Goal: Transaction & Acquisition: Purchase product/service

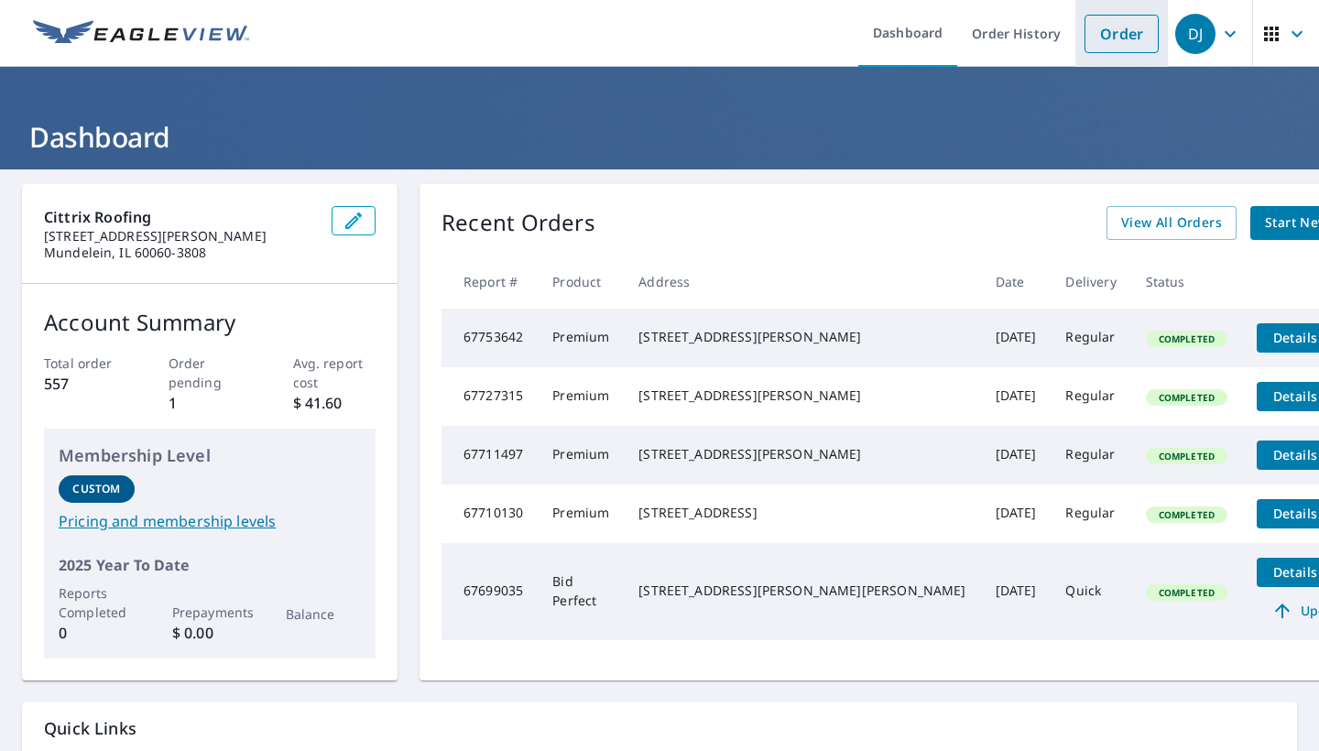
click at [1114, 44] on link "Order" at bounding box center [1122, 34] width 74 height 38
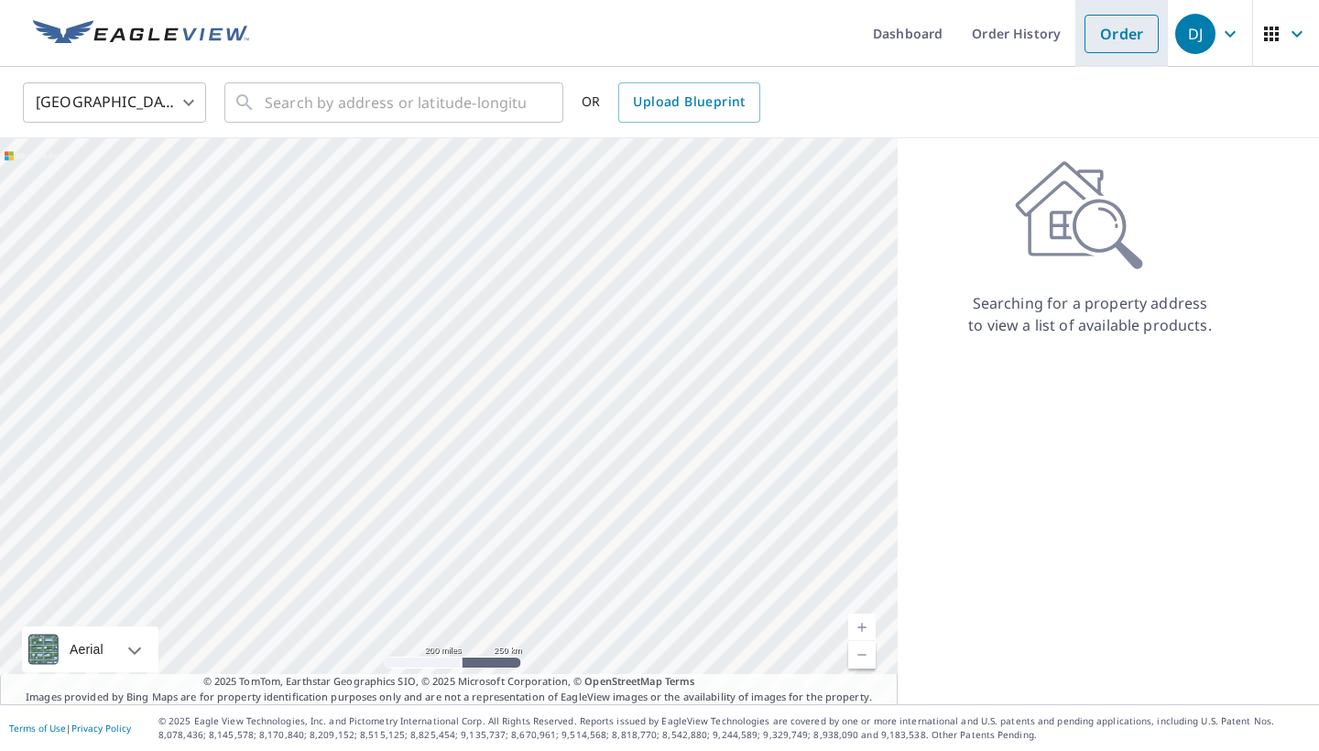
click at [1094, 40] on link "Order" at bounding box center [1122, 34] width 74 height 38
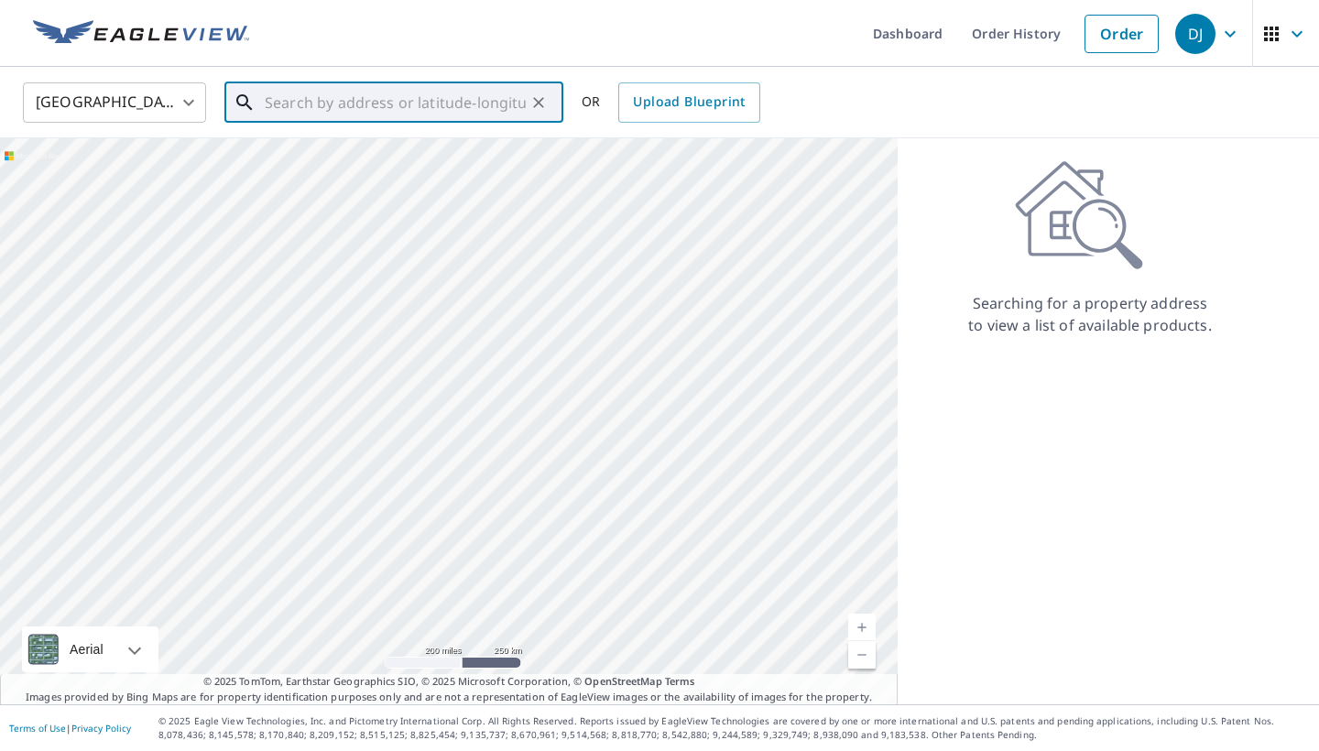
click at [450, 107] on input "text" at bounding box center [395, 102] width 261 height 51
paste input "[STREET_ADDRESS]"
click at [442, 153] on span "[STREET_ADDRESS]" at bounding box center [405, 156] width 288 height 22
type input "[STREET_ADDRESS]"
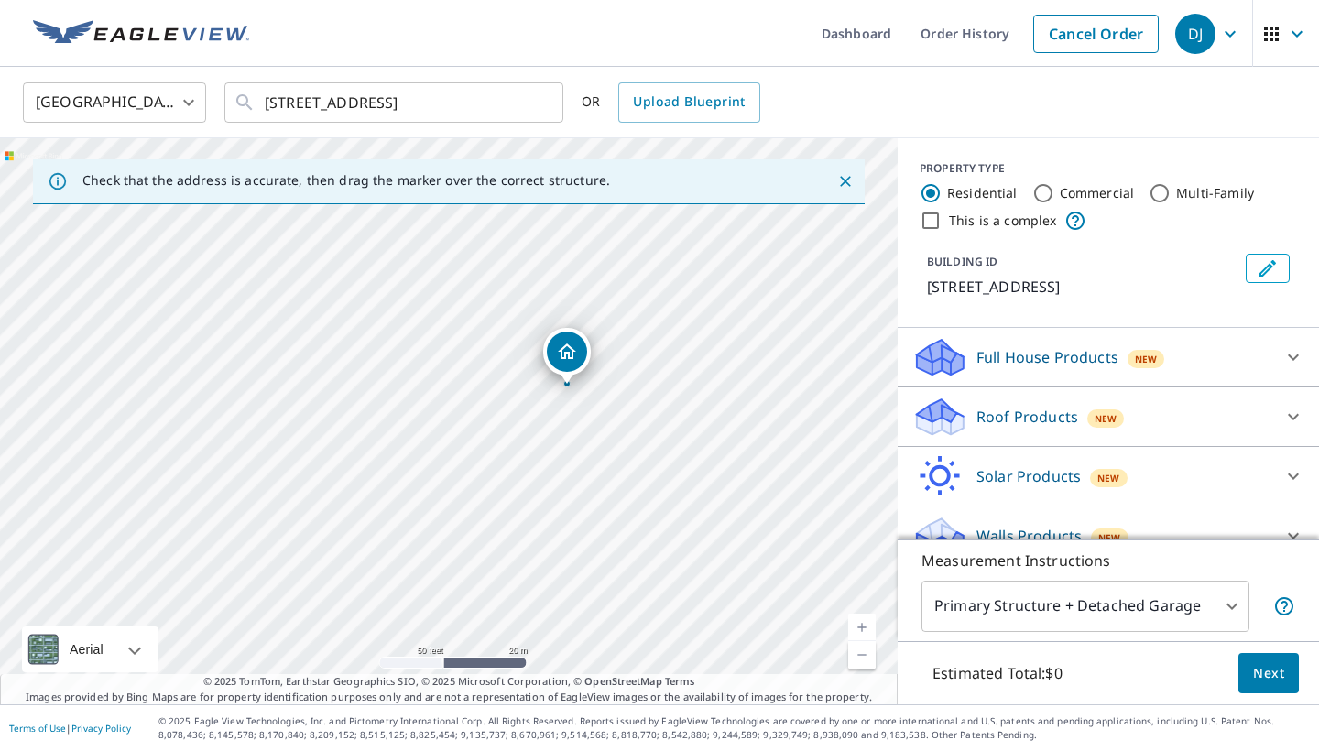
drag, startPoint x: 576, startPoint y: 361, endPoint x: 535, endPoint y: 503, distance: 147.9
click at [535, 503] on div "[STREET_ADDRESS]" at bounding box center [449, 421] width 898 height 566
drag, startPoint x: 560, startPoint y: 404, endPoint x: 583, endPoint y: 540, distance: 138.4
click at [583, 540] on div "[STREET_ADDRESS]" at bounding box center [449, 421] width 898 height 566
click at [559, 385] on div "[STREET_ADDRESS]" at bounding box center [449, 421] width 898 height 566
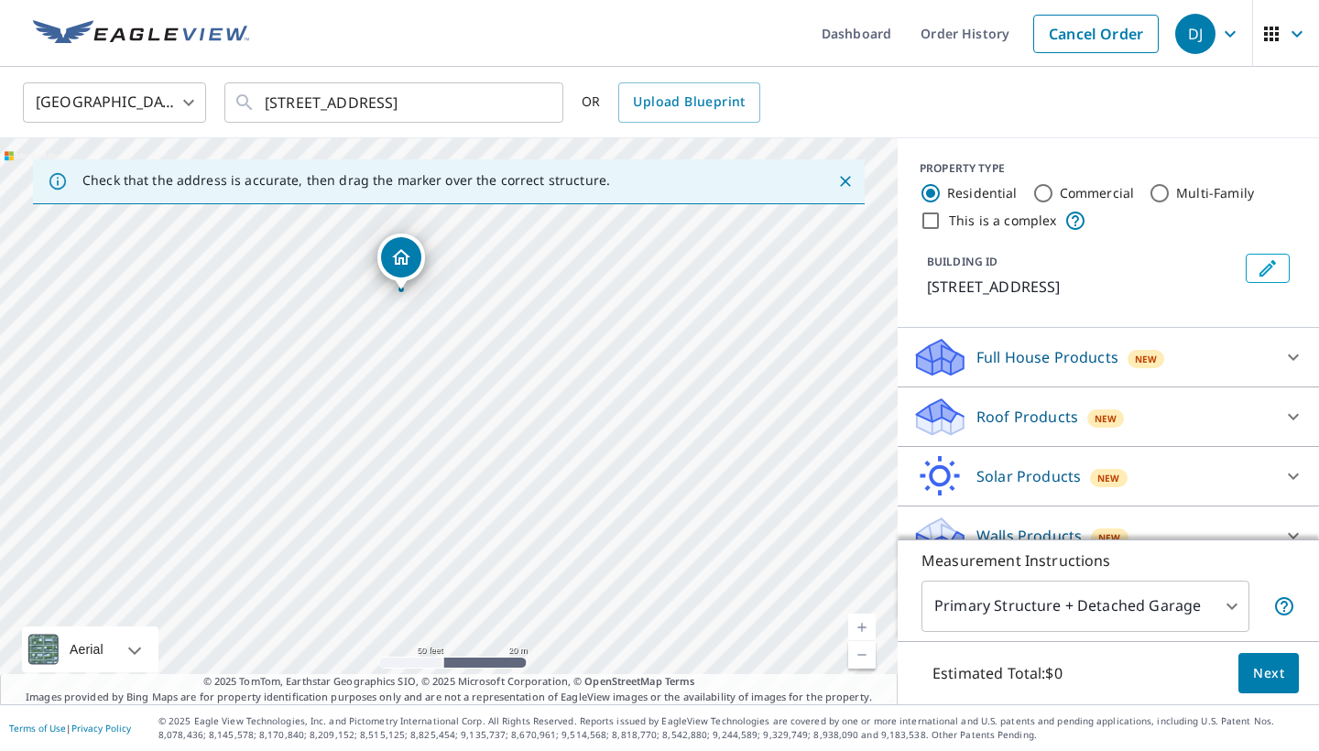
drag, startPoint x: 455, startPoint y: 376, endPoint x: 408, endPoint y: 247, distance: 137.7
click at [958, 422] on icon at bounding box center [940, 410] width 47 height 23
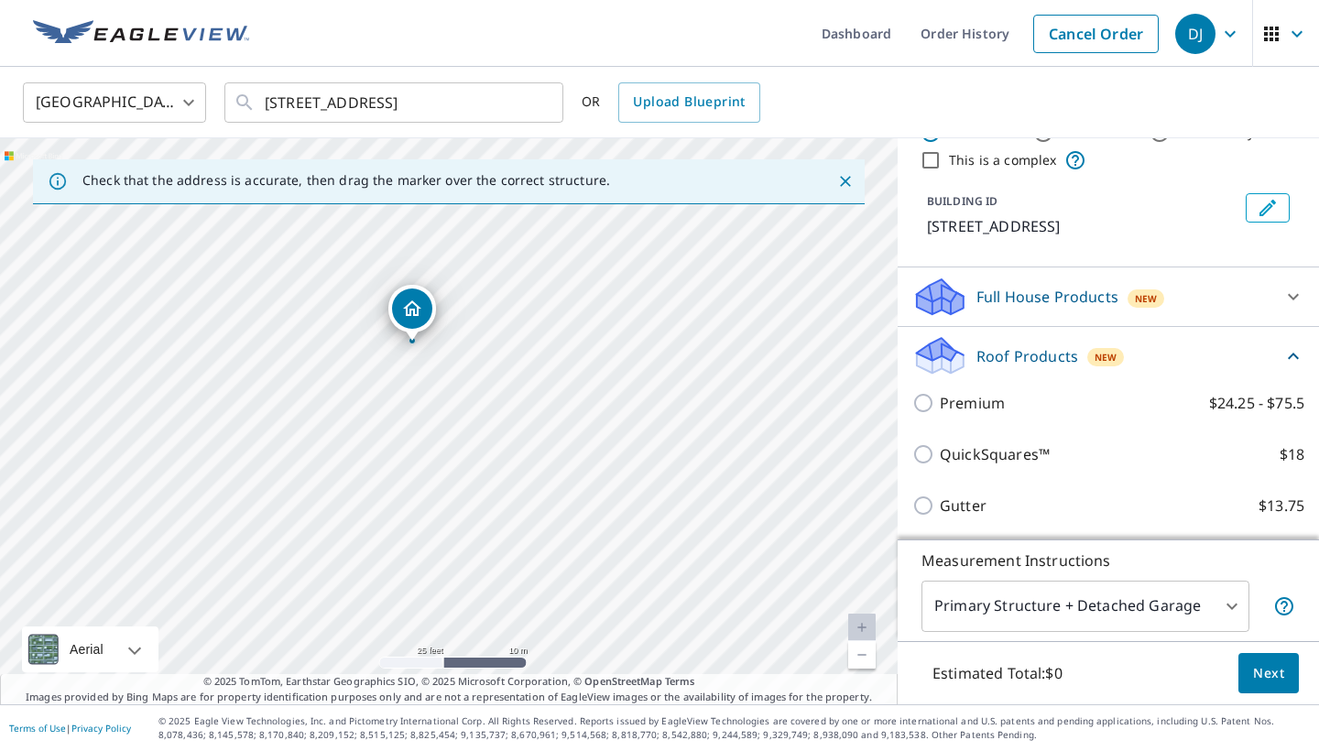
scroll to position [136, 0]
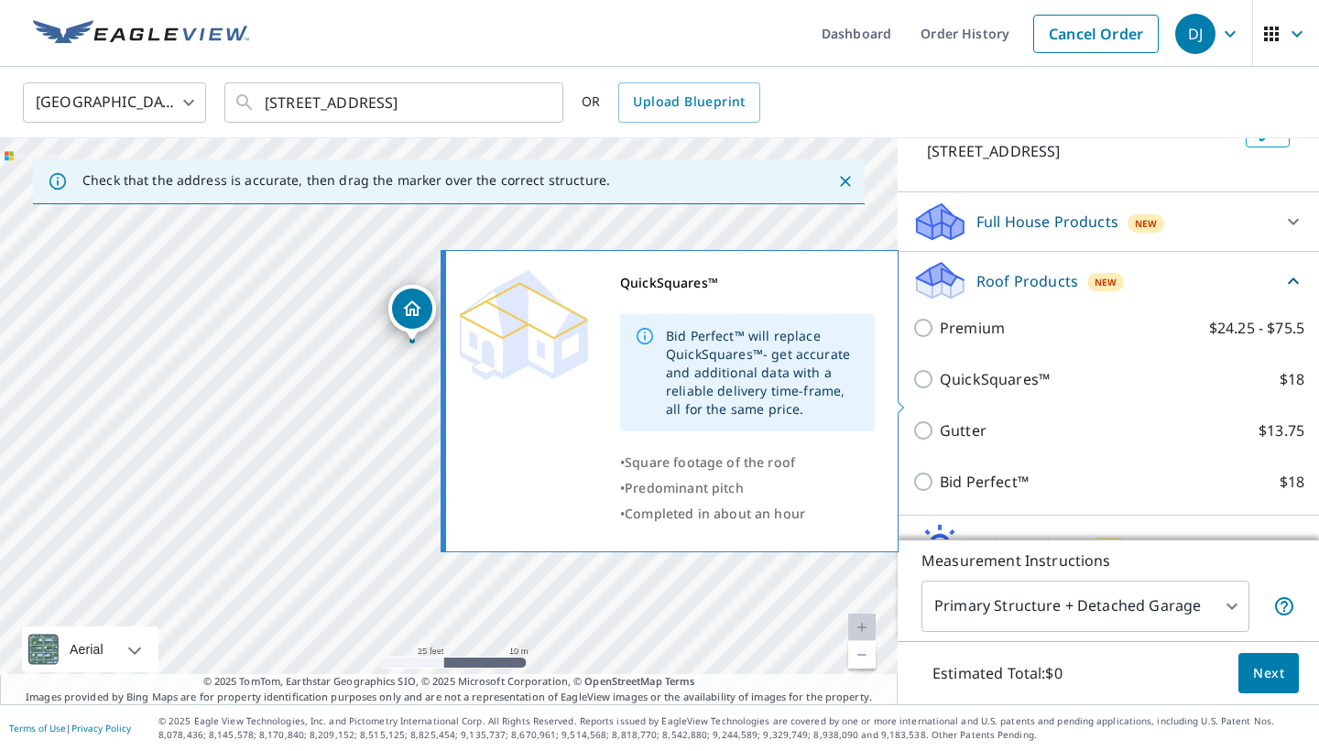
click at [929, 390] on input "QuickSquares™ $18" at bounding box center [925, 379] width 27 height 22
checkbox input "true"
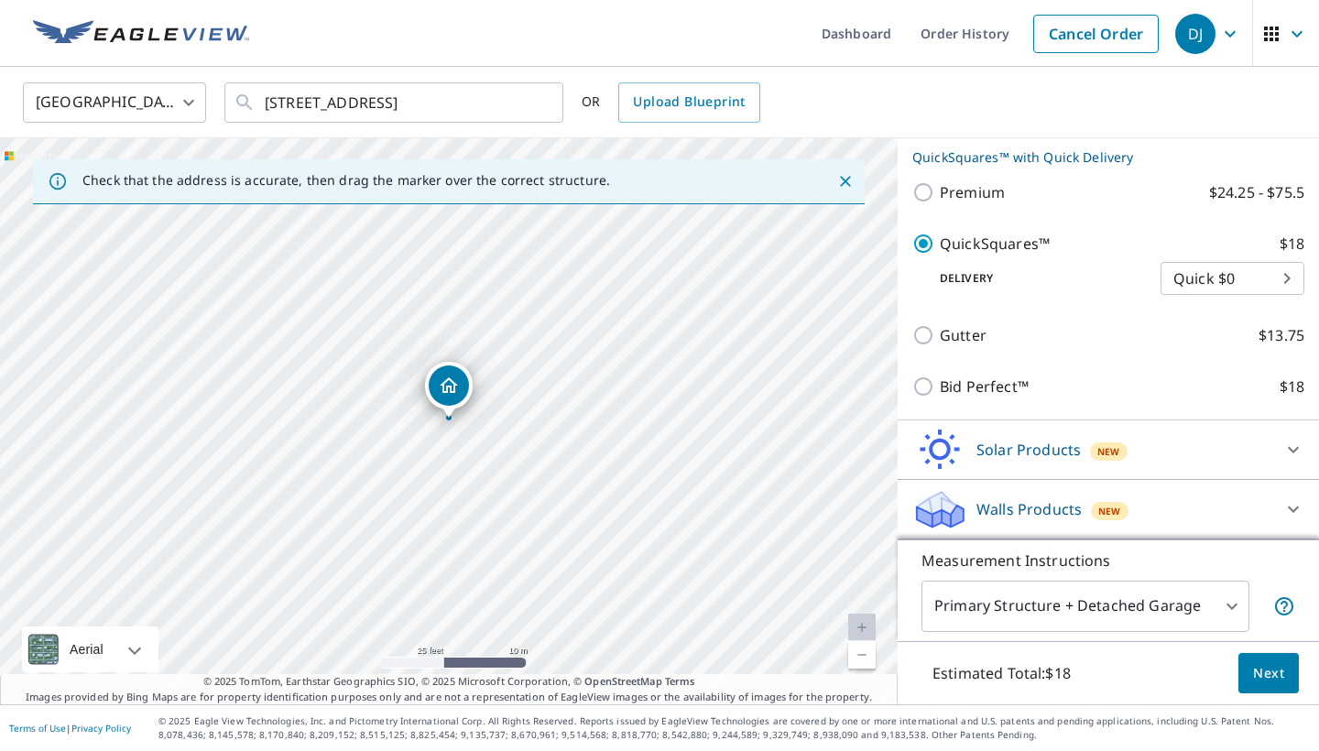
scroll to position [322, 0]
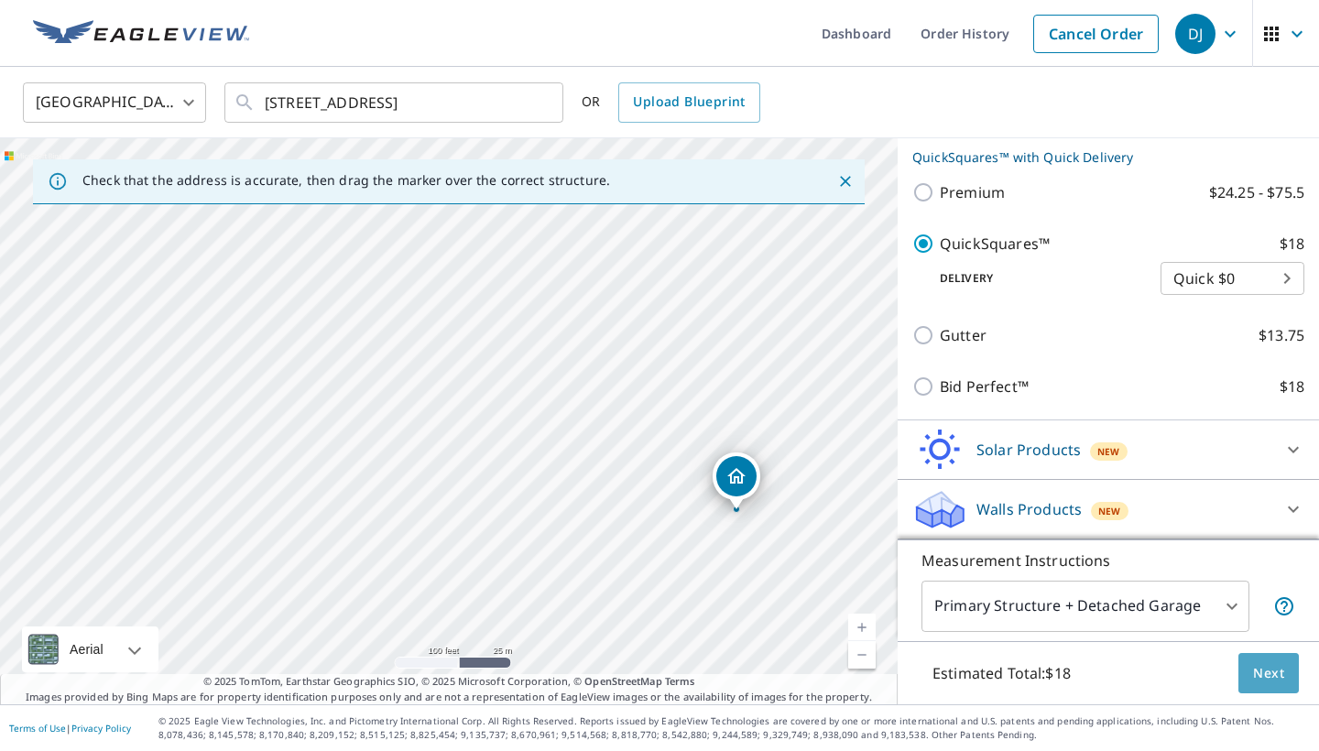
click at [1285, 675] on button "Next" at bounding box center [1269, 673] width 60 height 41
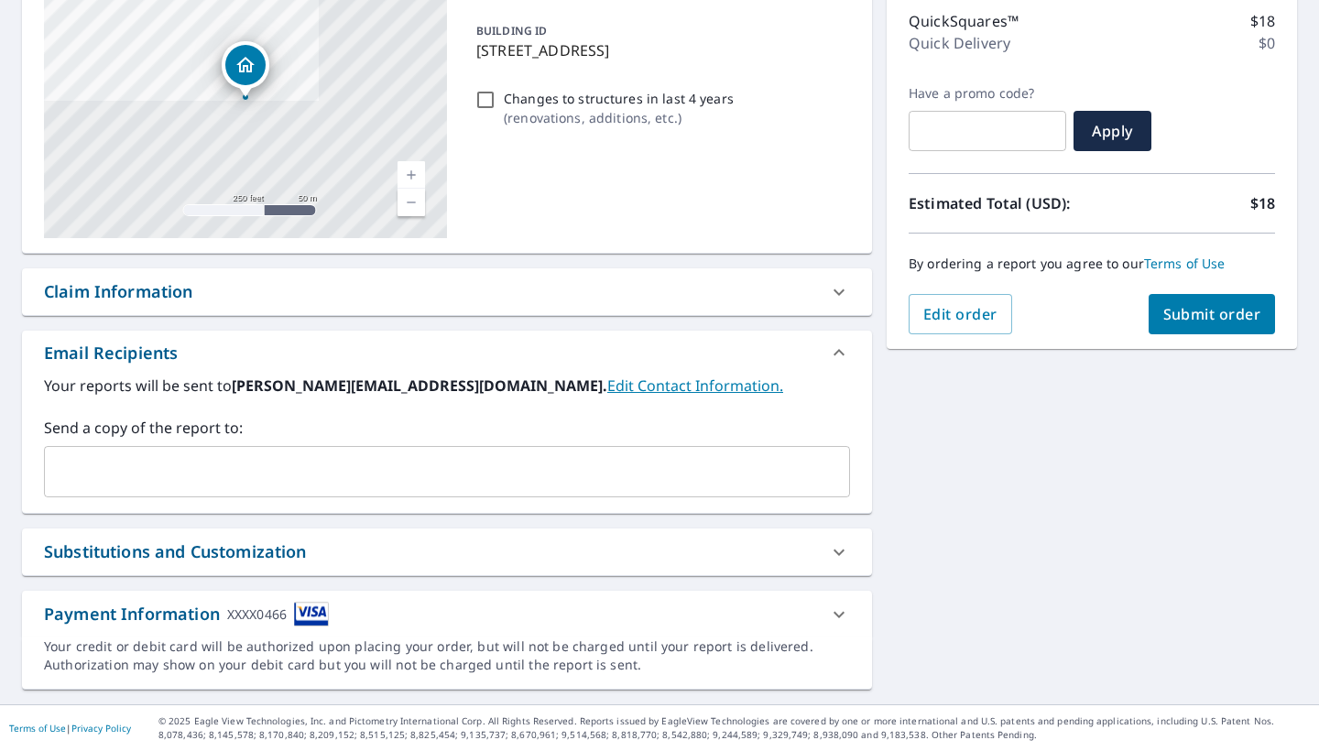
scroll to position [235, 0]
click at [607, 478] on input "text" at bounding box center [433, 471] width 762 height 35
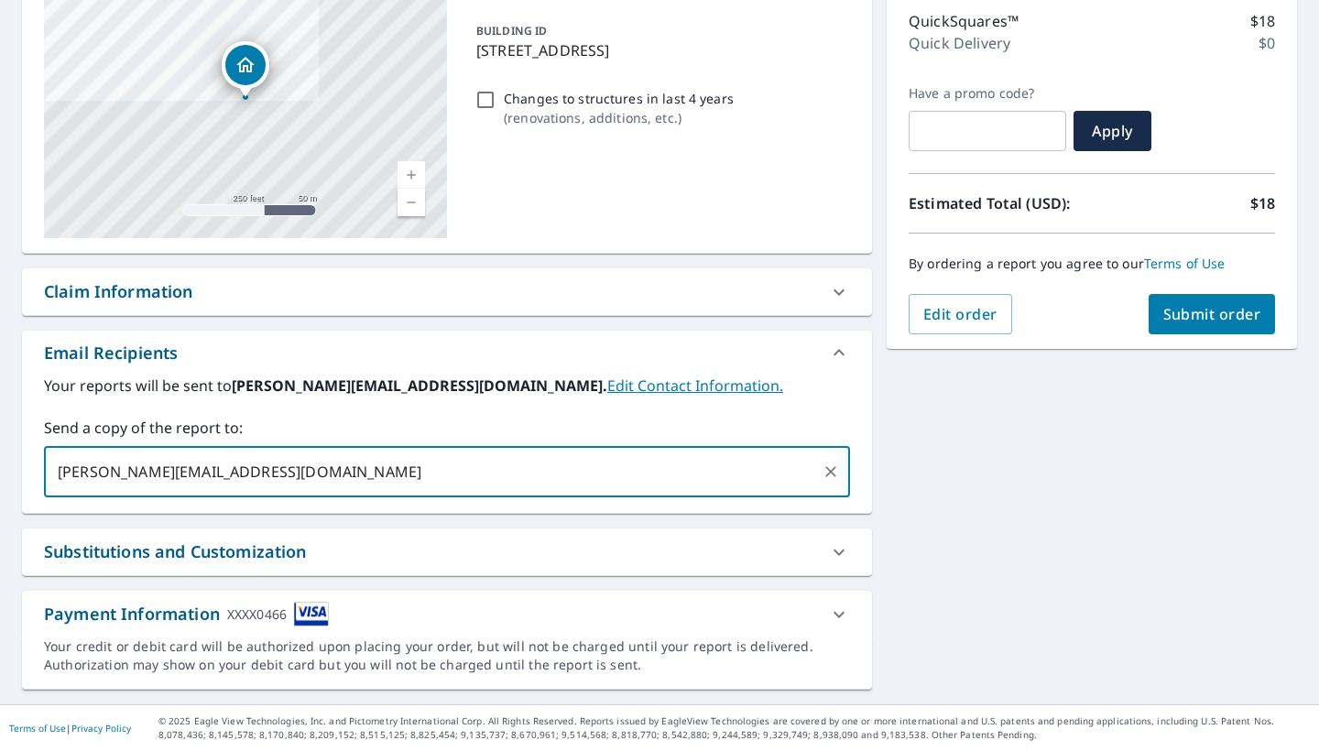
type input "[PERSON_NAME][EMAIL_ADDRESS][DOMAIN_NAME]"
click at [1238, 333] on button "Submit order" at bounding box center [1212, 314] width 127 height 40
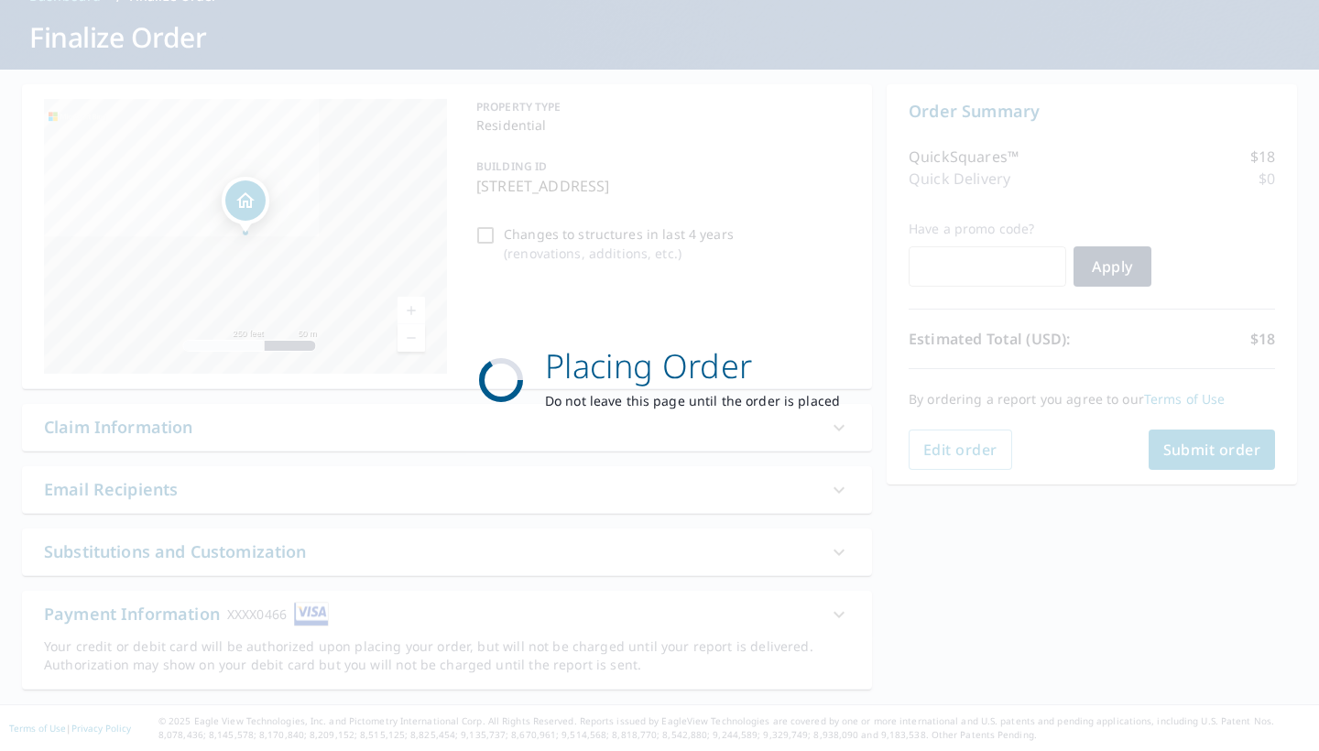
scroll to position [100, 0]
